Goal: Task Accomplishment & Management: Use online tool/utility

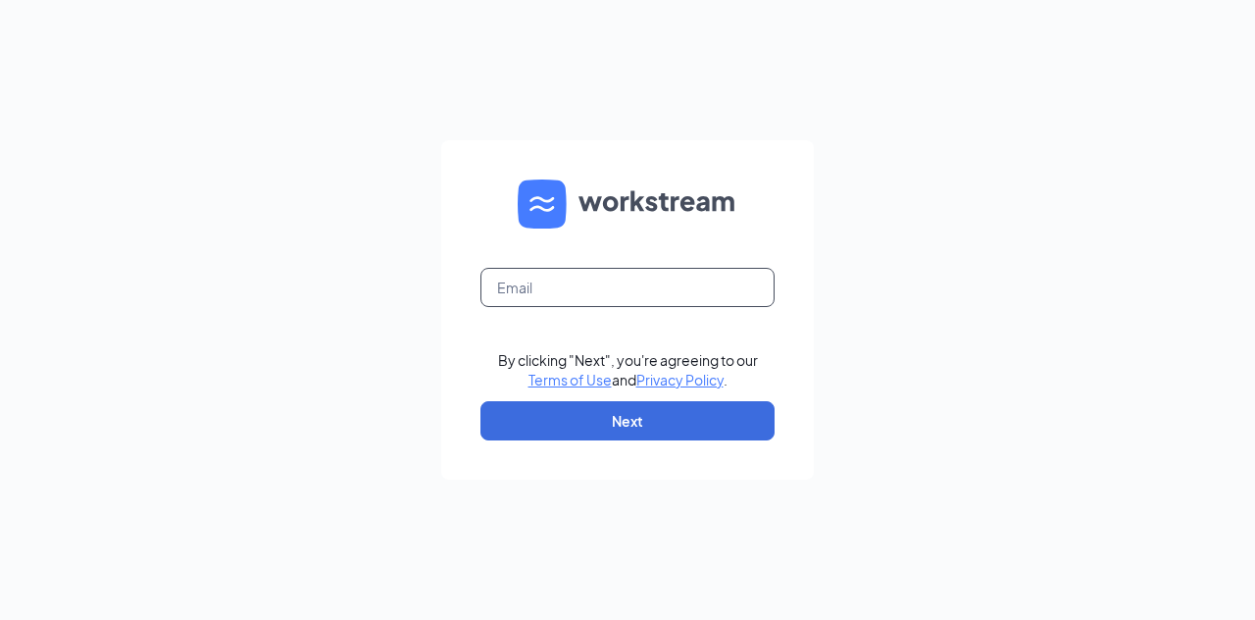
click at [584, 277] on input "text" at bounding box center [627, 287] width 294 height 39
type input "zachmiller768@gmail.com"
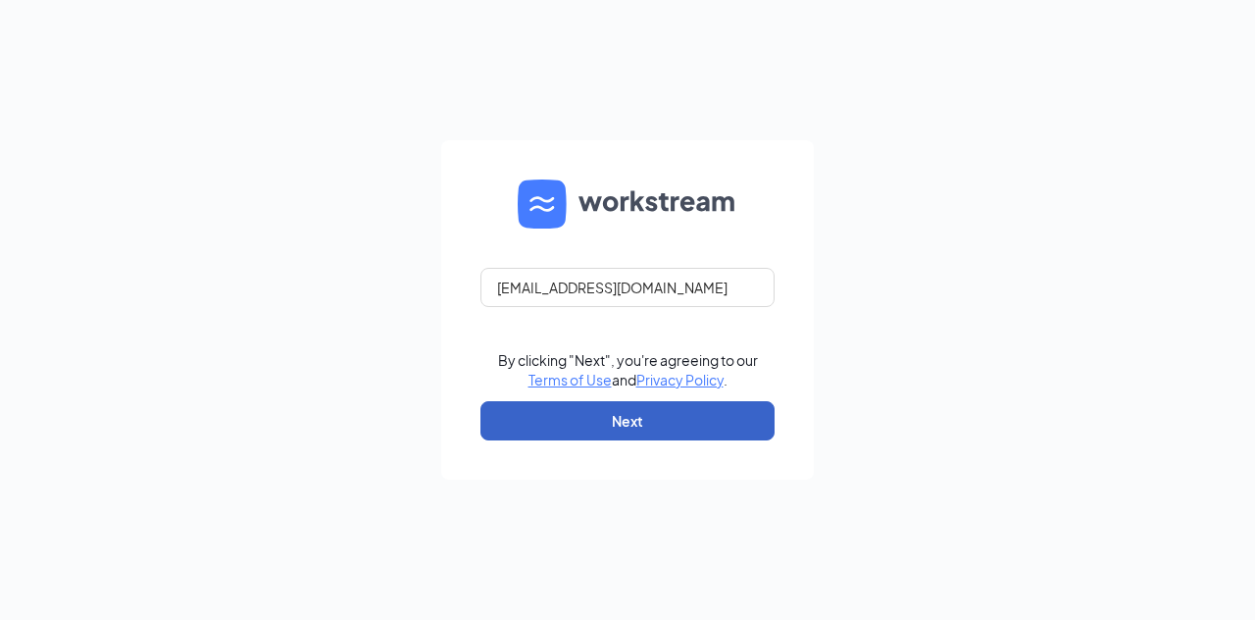
click at [623, 422] on button "Next" at bounding box center [627, 420] width 294 height 39
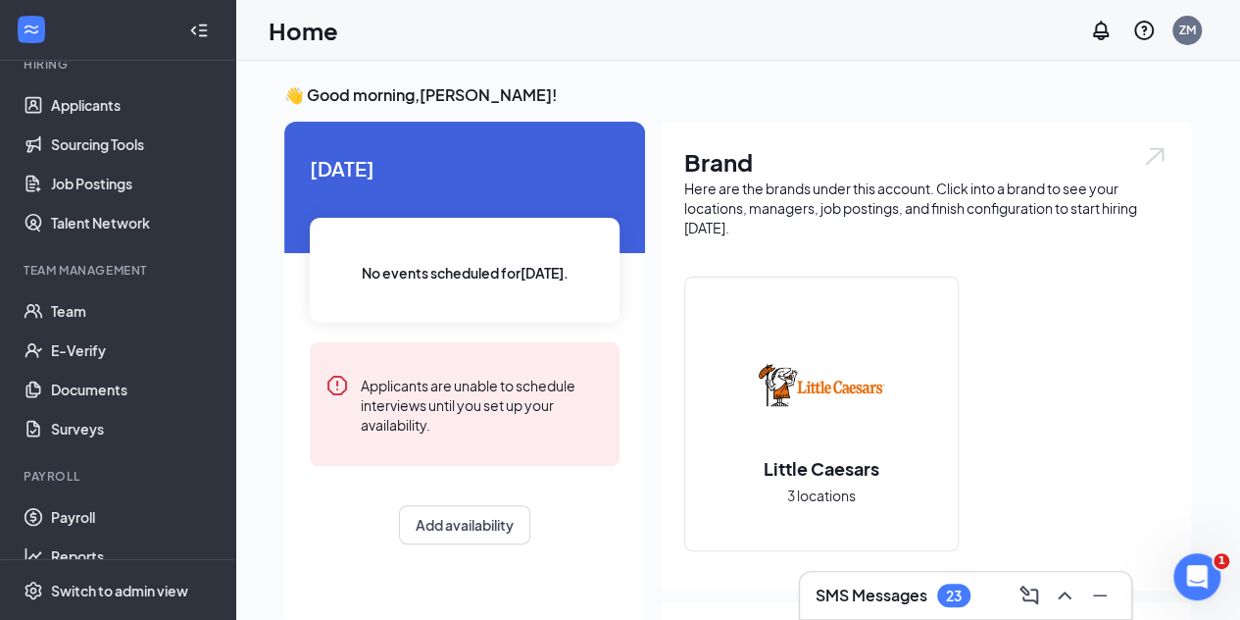
scroll to position [204, 0]
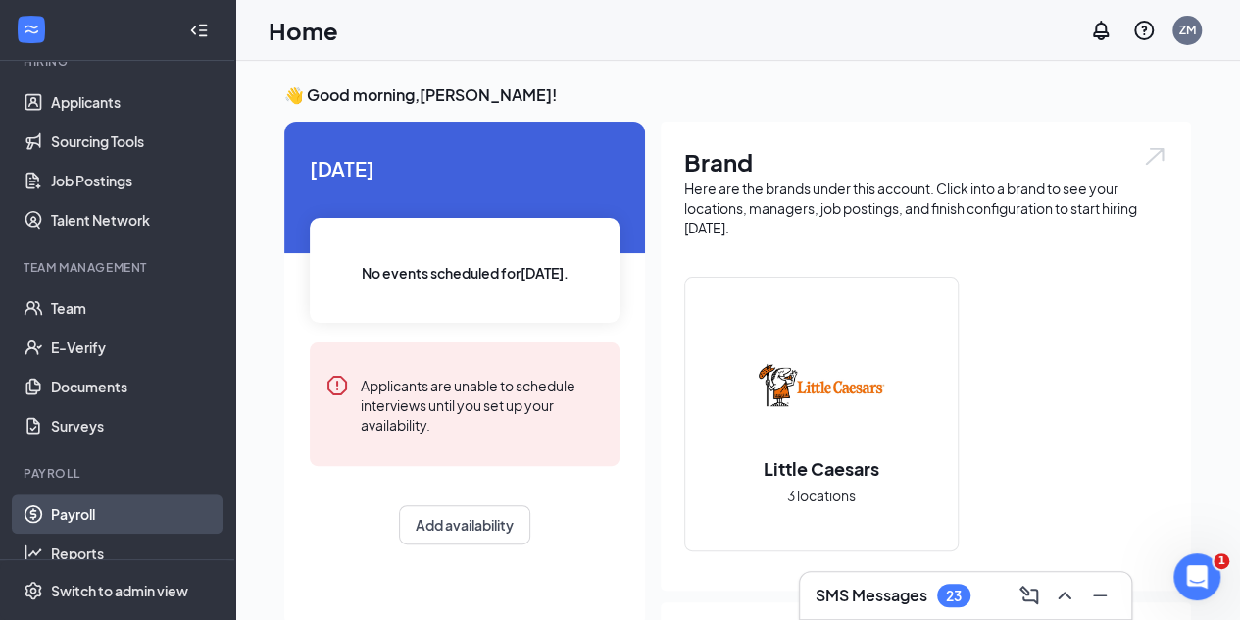
click at [78, 512] on link "Payroll" at bounding box center [135, 513] width 168 height 39
